Goal: Entertainment & Leisure: Consume media (video, audio)

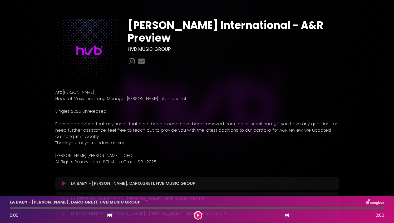
click at [63, 183] on icon at bounding box center [64, 183] width 4 height 5
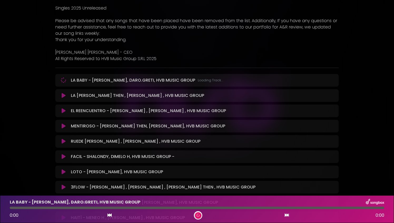
scroll to position [105, 0]
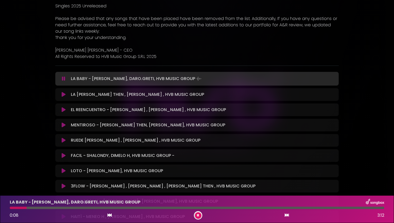
click at [55, 207] on div at bounding box center [197, 208] width 374 height 2
click at [64, 95] on icon at bounding box center [64, 94] width 4 height 5
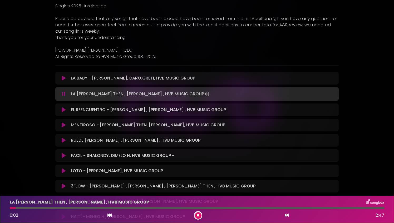
click at [47, 208] on div at bounding box center [197, 208] width 374 height 2
click at [63, 109] on icon at bounding box center [64, 109] width 4 height 5
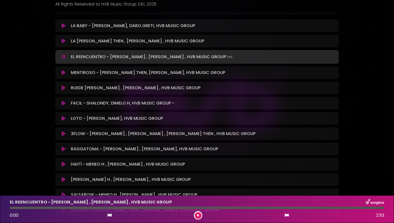
scroll to position [158, 0]
click at [199, 216] on button at bounding box center [198, 215] width 7 height 7
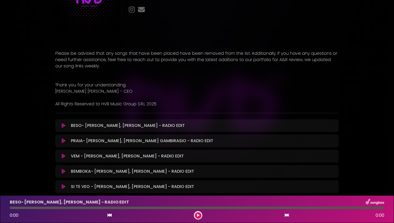
scroll to position [53, 0]
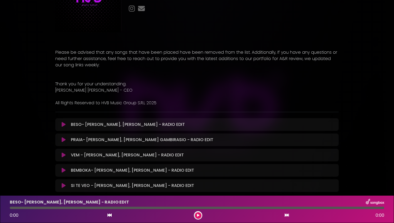
click at [63, 124] on icon at bounding box center [64, 124] width 4 height 5
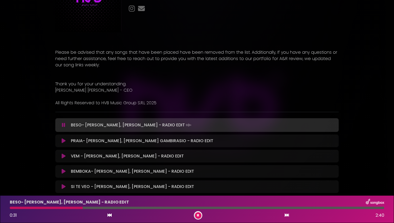
click at [197, 214] on icon at bounding box center [198, 215] width 2 height 3
